Goal: Find specific page/section: Find specific page/section

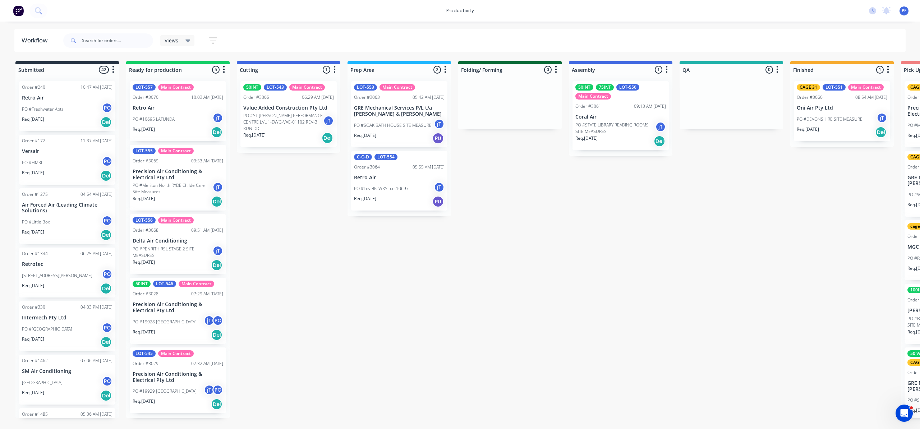
click at [837, 115] on div "PO #DEVONSHIRE SITE MEASURE jT" at bounding box center [841, 119] width 91 height 14
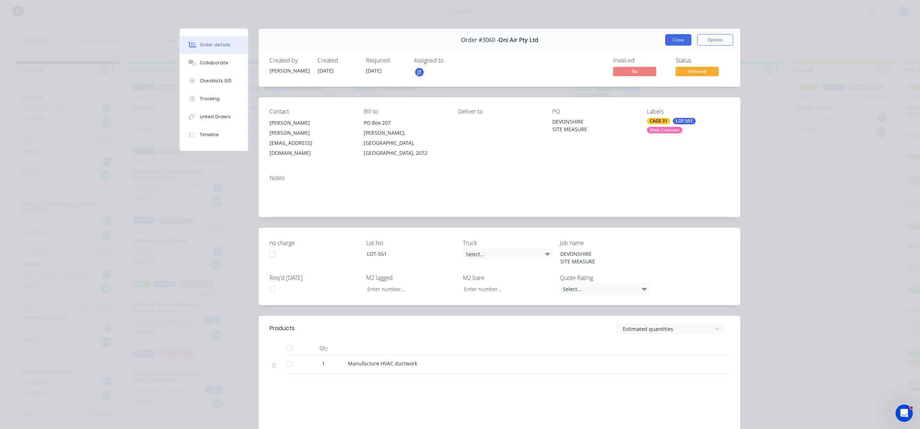
click at [669, 39] on button "Close" at bounding box center [678, 39] width 26 height 11
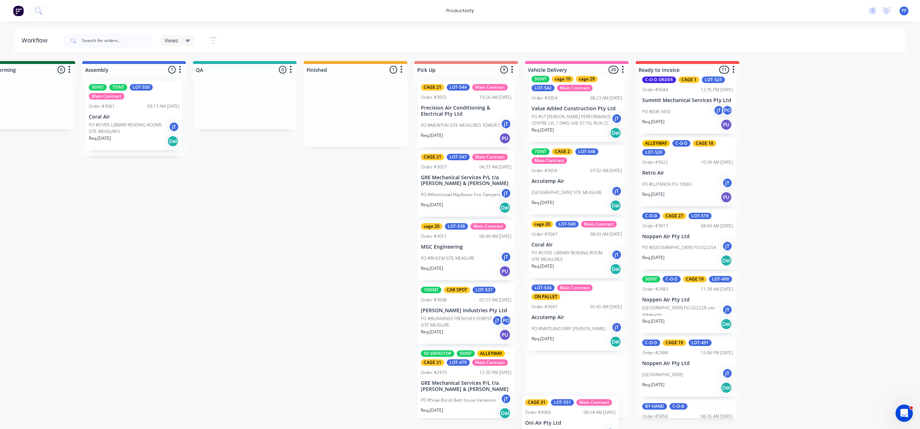
scroll to position [1146, 0]
drag, startPoint x: 837, startPoint y: 110, endPoint x: 563, endPoint y: 388, distance: 390.9
click at [563, 388] on div "Submitted 42 Order #240 10:47 AM [DATE] Retro Air PO #Freshwater Apts PO Req. […" at bounding box center [211, 239] width 1406 height 357
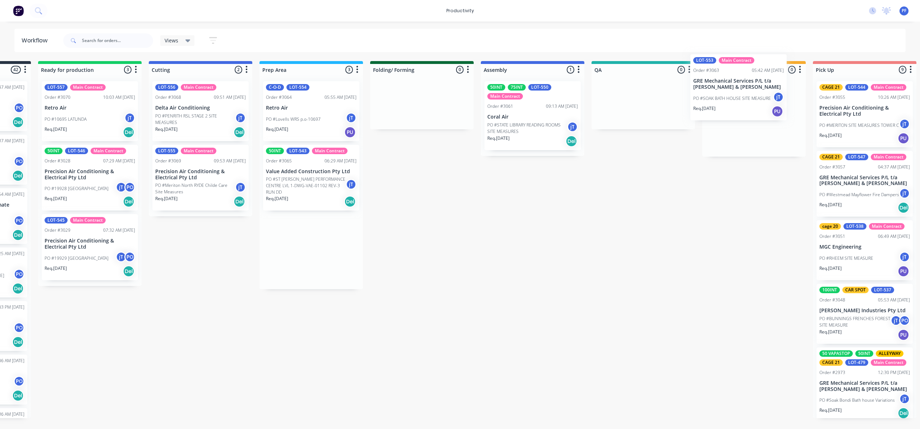
scroll to position [0, 95]
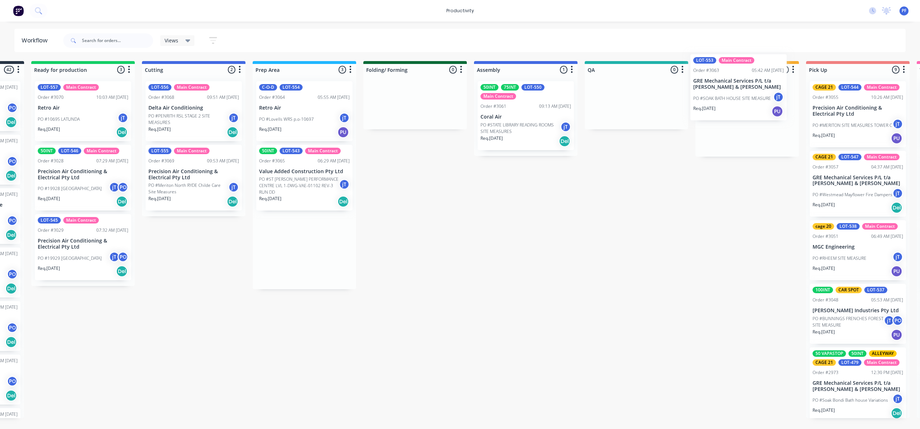
drag, startPoint x: 368, startPoint y: 125, endPoint x: 718, endPoint y: 98, distance: 351.0
click at [716, 98] on div "Submitted 42 Order #240 10:47 AM [DATE] Retro Air PO #Freshwater Apts PO Req. […" at bounding box center [603, 239] width 1406 height 357
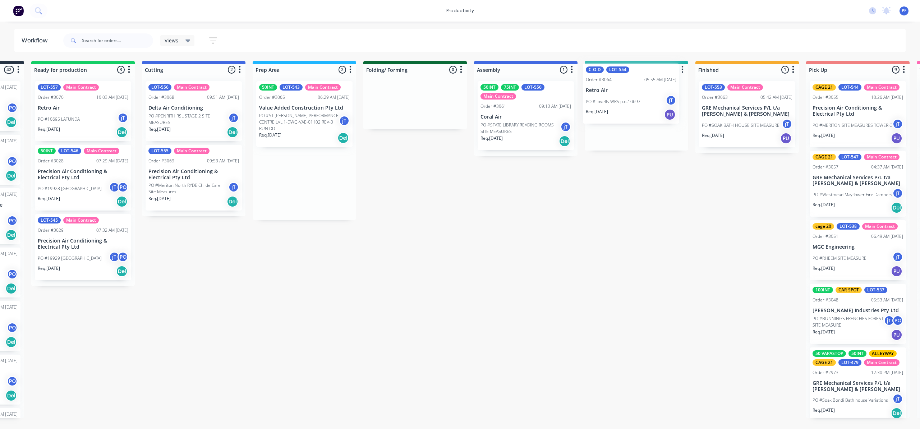
drag, startPoint x: 358, startPoint y: 132, endPoint x: 305, endPoint y: 87, distance: 69.6
click at [619, 98] on div "Submitted 42 Order #240 10:47 AM [DATE] Retro Air PO #Freshwater Apts PO Req. […" at bounding box center [603, 239] width 1406 height 357
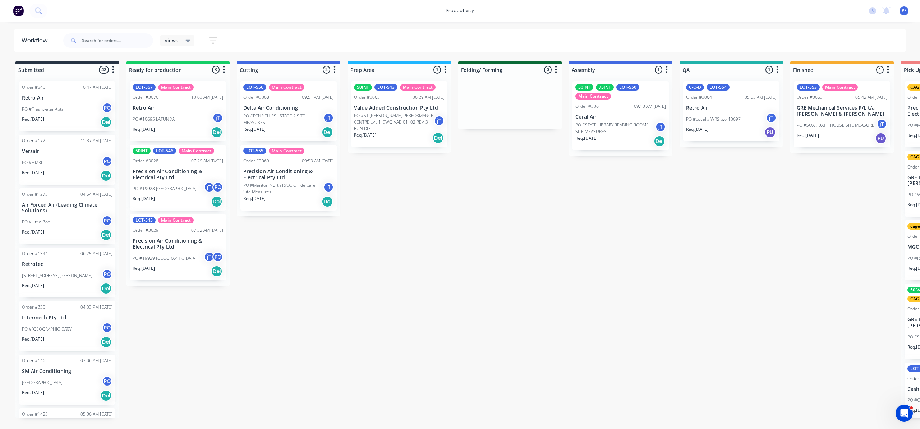
click at [835, 115] on p "GRE Mechanical Services P/L t/a [PERSON_NAME] & [PERSON_NAME]" at bounding box center [841, 111] width 91 height 12
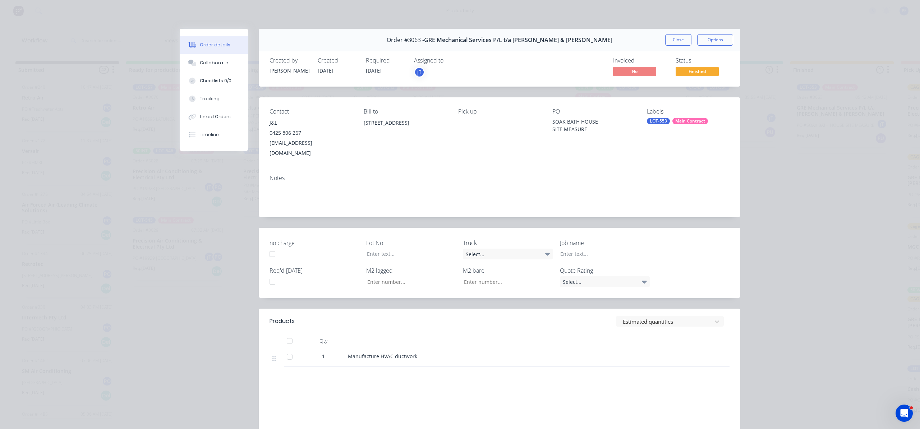
click at [647, 117] on div "Labels LOT-553 Main Contract" at bounding box center [688, 133] width 83 height 50
click at [654, 121] on div "LOT-553" at bounding box center [658, 121] width 23 height 6
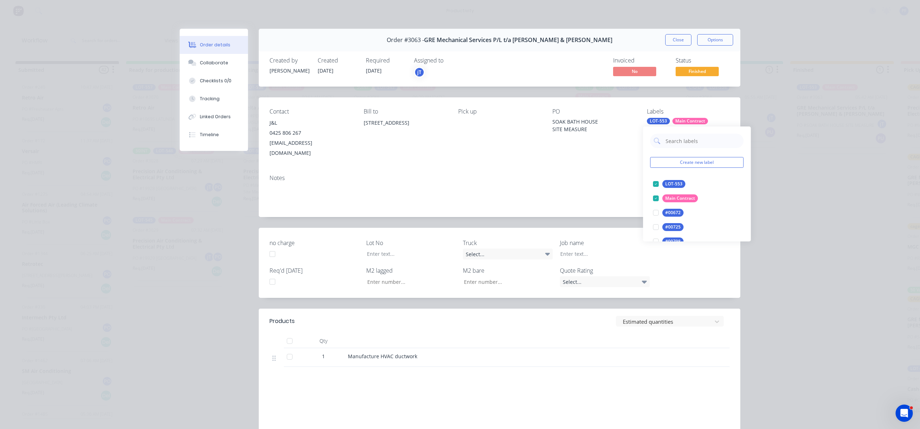
click at [678, 140] on input "text" at bounding box center [702, 141] width 75 height 14
type input "CAGE 21"
click at [654, 185] on div at bounding box center [655, 184] width 14 height 14
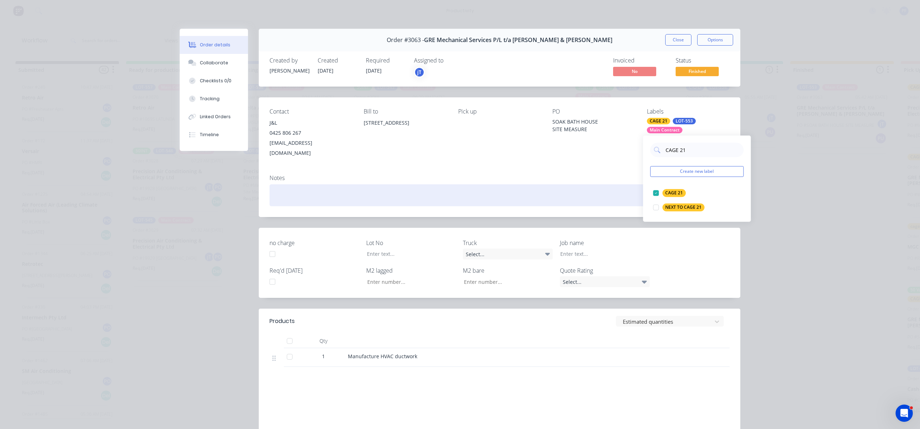
drag, startPoint x: 604, startPoint y: 185, endPoint x: 610, endPoint y: 177, distance: 9.4
click at [607, 184] on div at bounding box center [499, 195] width 460 height 22
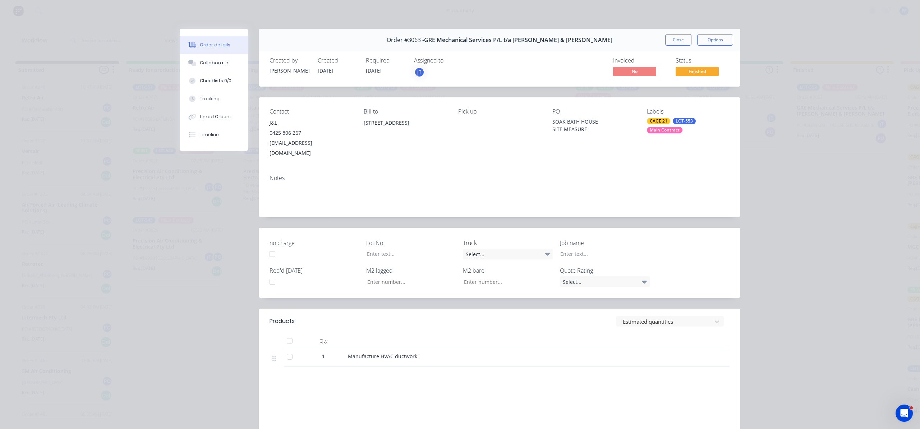
click at [681, 33] on div "Order #3063 - GRE Mechanical Services P/L t/a Whiffen & Andrews Close Options" at bounding box center [499, 40] width 481 height 23
drag, startPoint x: 680, startPoint y: 36, endPoint x: 680, endPoint y: 44, distance: 7.9
click at [680, 36] on button "Close" at bounding box center [678, 39] width 26 height 11
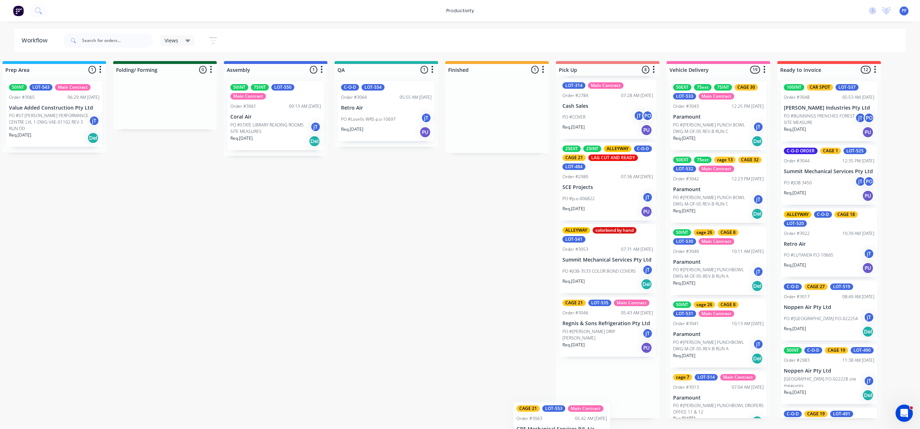
scroll to position [289, 0]
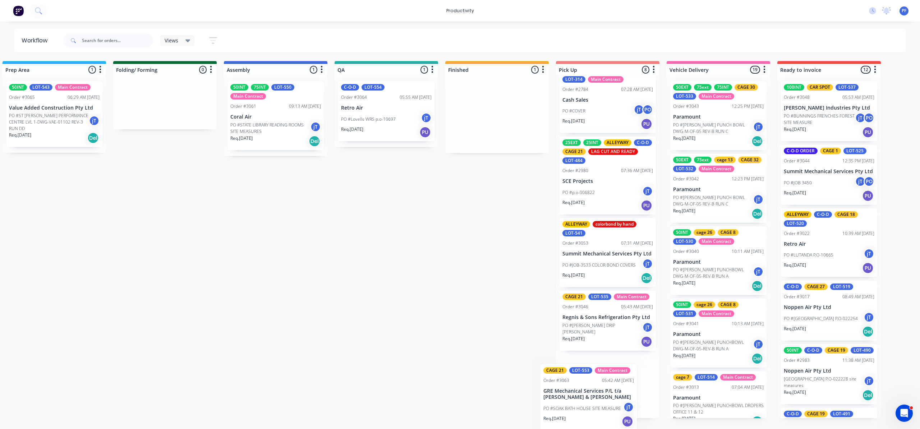
drag, startPoint x: 839, startPoint y: 98, endPoint x: 571, endPoint y: 379, distance: 389.0
click at [575, 380] on div "Submitted 42 Order #240 10:47 AM 24/09/24 Retro Air PO #Freshwater Apts PO Req.…" at bounding box center [353, 239] width 1406 height 357
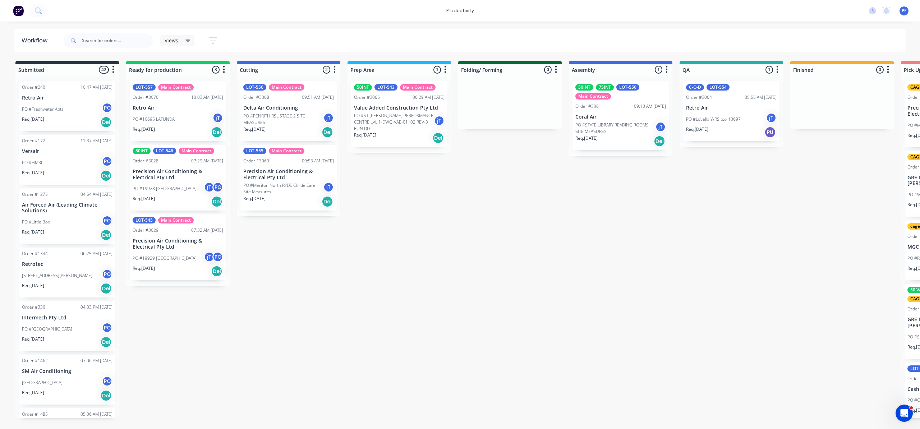
click at [725, 121] on p "PO #Lovells WRS p.o-10697" at bounding box center [713, 119] width 55 height 6
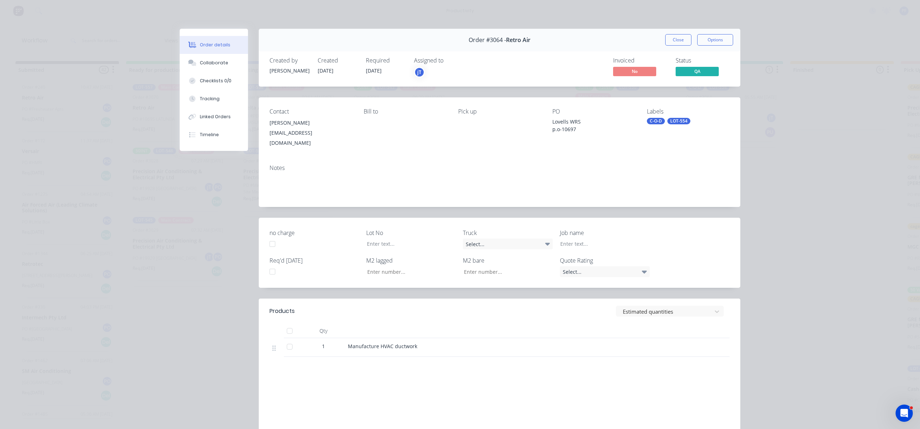
click at [678, 121] on div "LOT-554" at bounding box center [678, 121] width 23 height 6
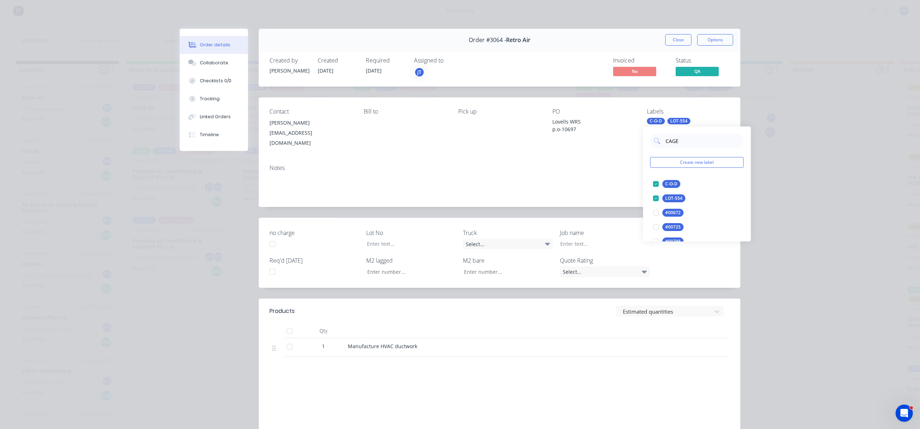
type input "CAGE 1"
click at [656, 183] on div at bounding box center [655, 184] width 14 height 14
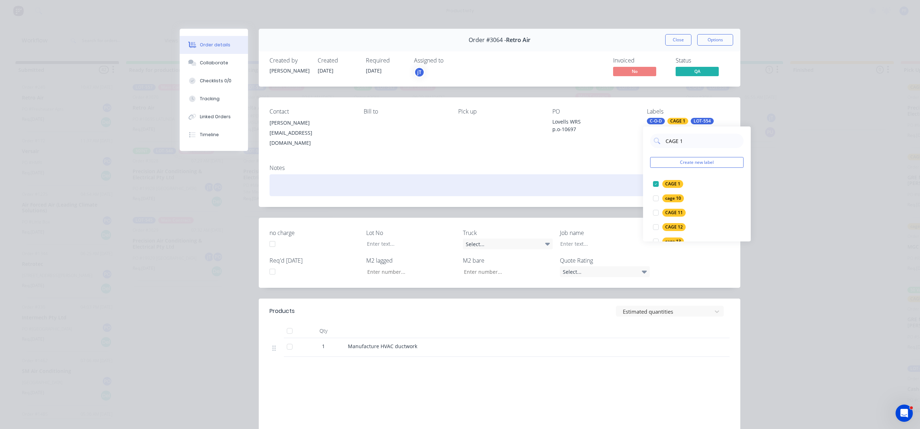
drag, startPoint x: 623, startPoint y: 186, endPoint x: 633, endPoint y: 161, distance: 26.6
click at [624, 177] on div at bounding box center [499, 185] width 460 height 22
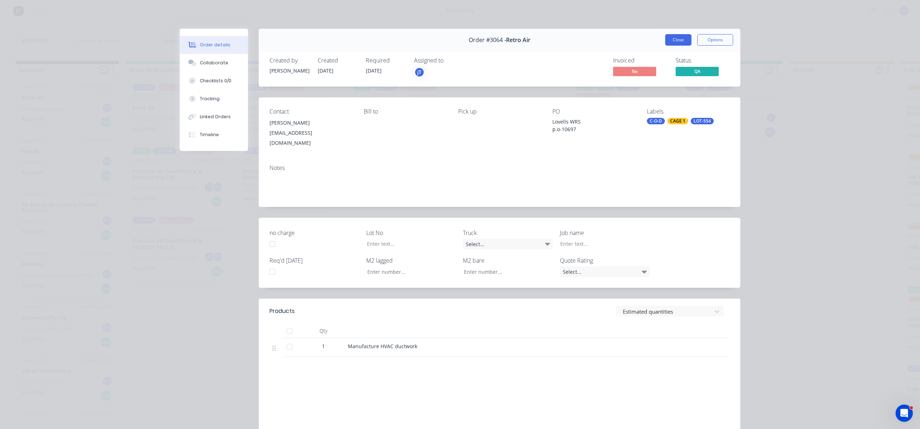
click at [682, 38] on button "Close" at bounding box center [678, 39] width 26 height 11
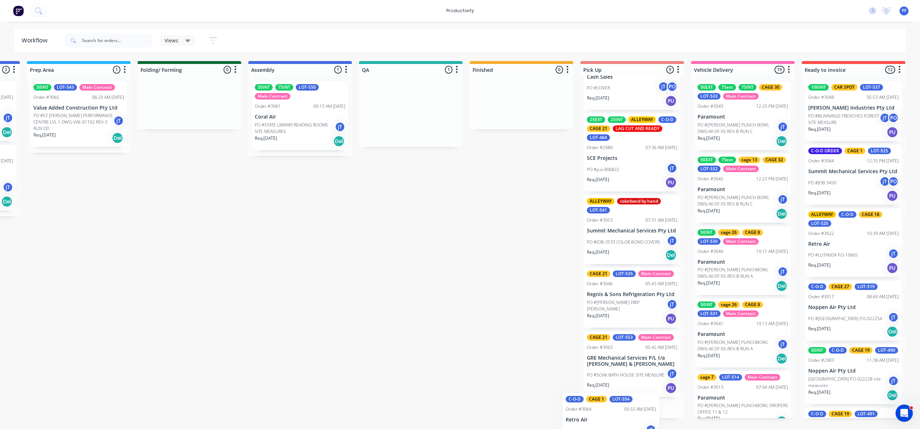
scroll to position [352, 0]
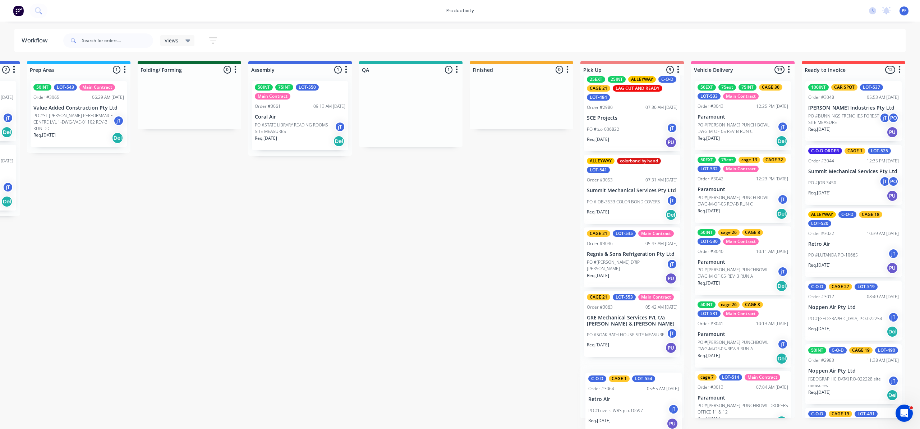
drag, startPoint x: 713, startPoint y: 105, endPoint x: 647, endPoint y: 399, distance: 302.1
click at [616, 397] on div "Submitted 42 Order #240 10:47 AM 24/09/24 Retro Air PO #Freshwater Apts PO Req.…" at bounding box center [377, 239] width 1406 height 357
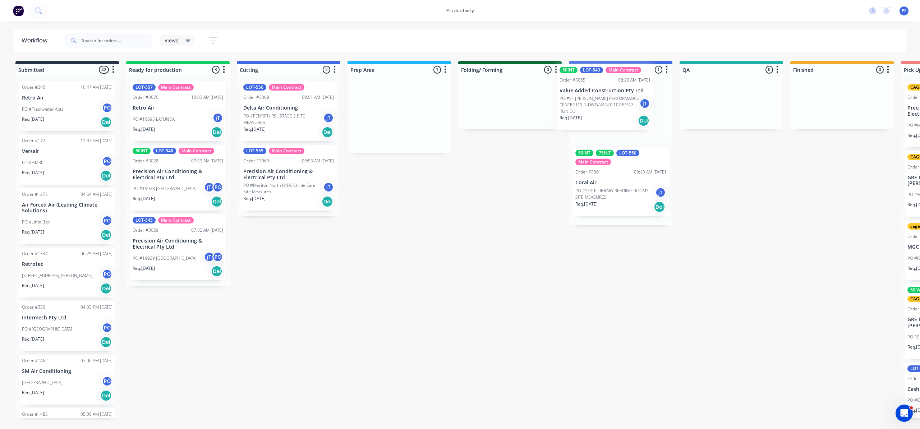
drag, startPoint x: 368, startPoint y: 124, endPoint x: 640, endPoint y: 196, distance: 281.5
click at [577, 105] on div "Submitted 42 Order #240 10:47 AM 24/09/24 Retro Air PO #Freshwater Apts PO Req.…" at bounding box center [698, 239] width 1406 height 357
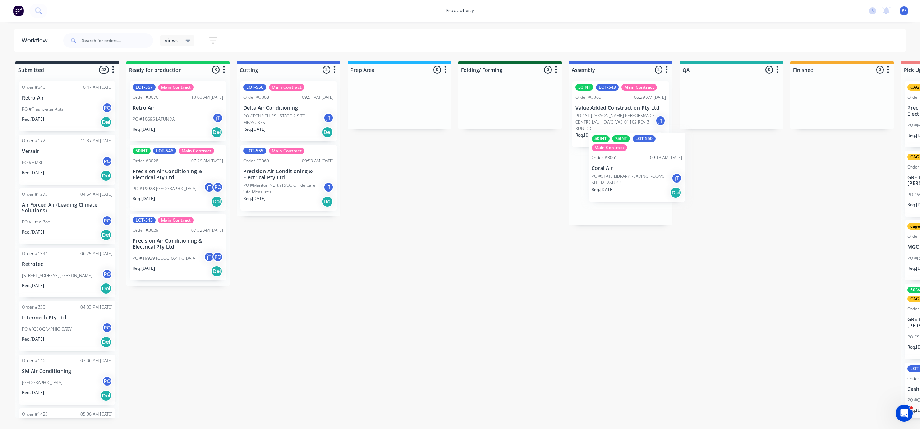
drag, startPoint x: 623, startPoint y: 190, endPoint x: 636, endPoint y: 172, distance: 22.3
click at [640, 172] on div "50INT LOT-543 Main Contract Order #3065 06:29 AM 13/10/25 Value Added Construct…" at bounding box center [620, 150] width 103 height 150
